Goal: Task Accomplishment & Management: Manage account settings

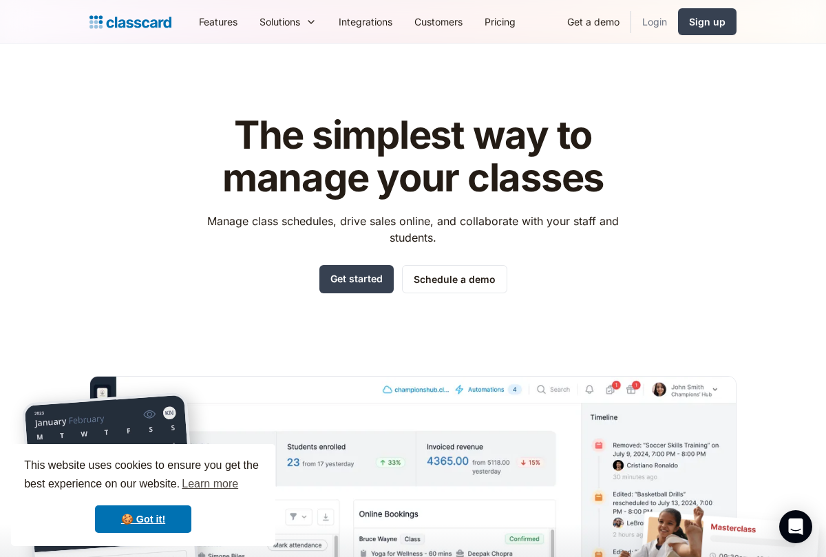
click at [658, 30] on link "Login" at bounding box center [655, 21] width 47 height 31
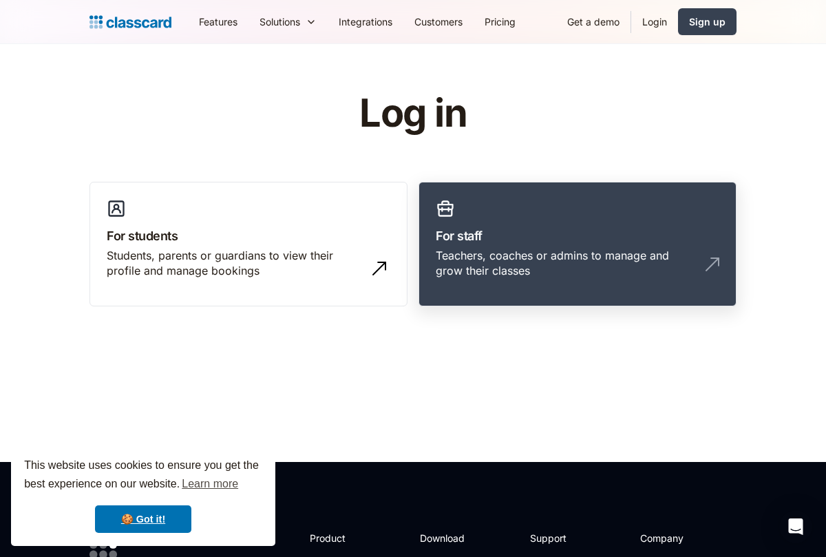
click at [650, 263] on div "Teachers, coaches or admins to manage and grow their classes" at bounding box center [564, 263] width 256 height 31
